Goal: Transaction & Acquisition: Purchase product/service

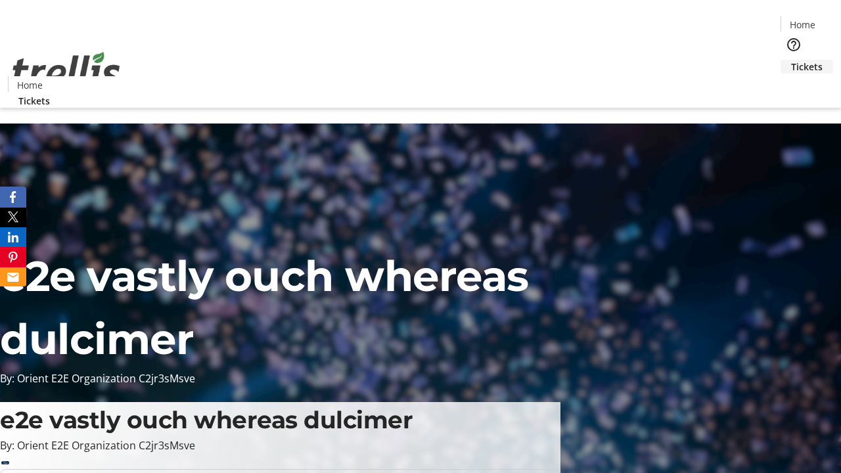
click at [791, 60] on span "Tickets" at bounding box center [807, 67] width 32 height 14
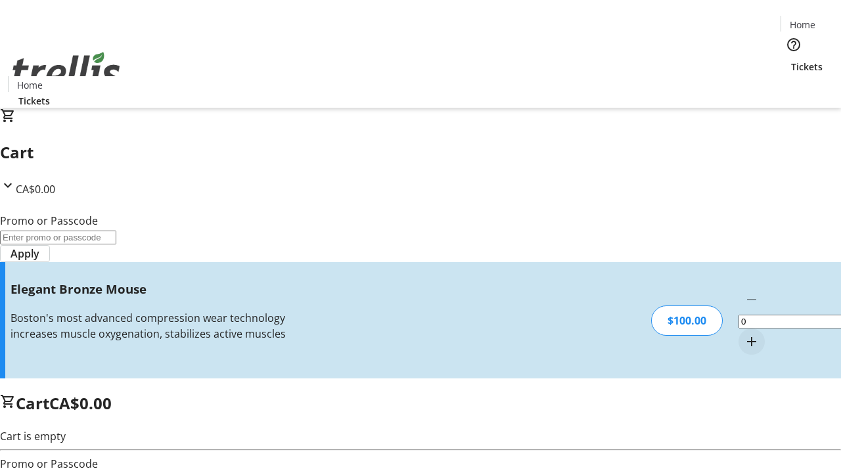
click at [744, 334] on mat-icon "Increment by one" at bounding box center [752, 342] width 16 height 16
type input "1"
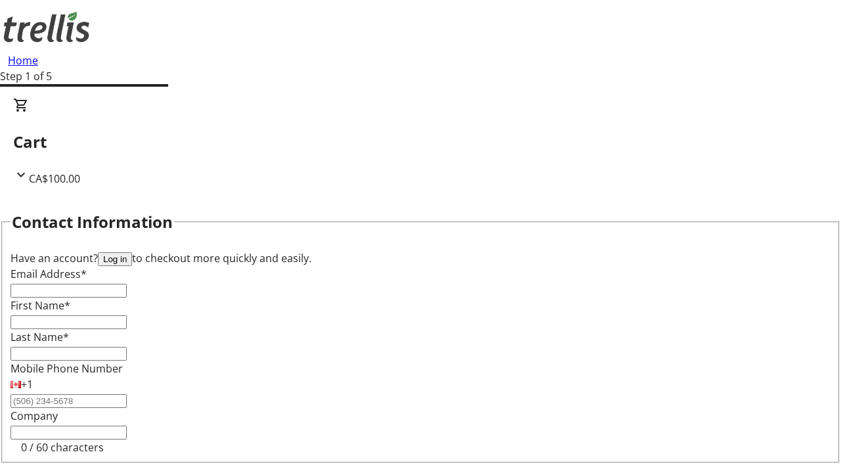
type input "FREE"
type input "[EMAIL_ADDRESS][DOMAIN_NAME]"
type input "[PERSON_NAME]"
type input "Prosacco"
